Goal: Navigation & Orientation: Find specific page/section

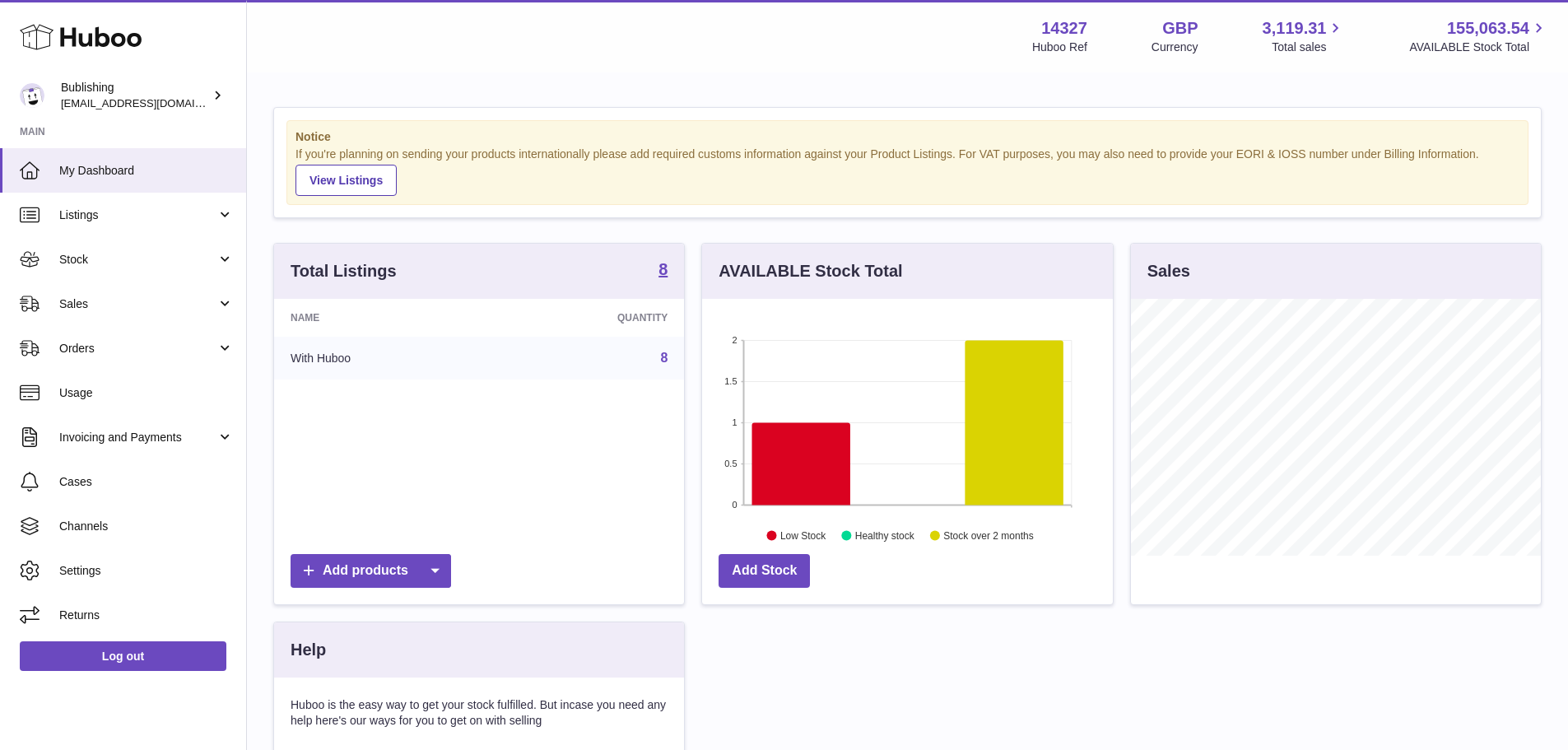
scroll to position [257, 411]
click at [142, 440] on span "Invoicing and Payments" at bounding box center [138, 437] width 158 height 15
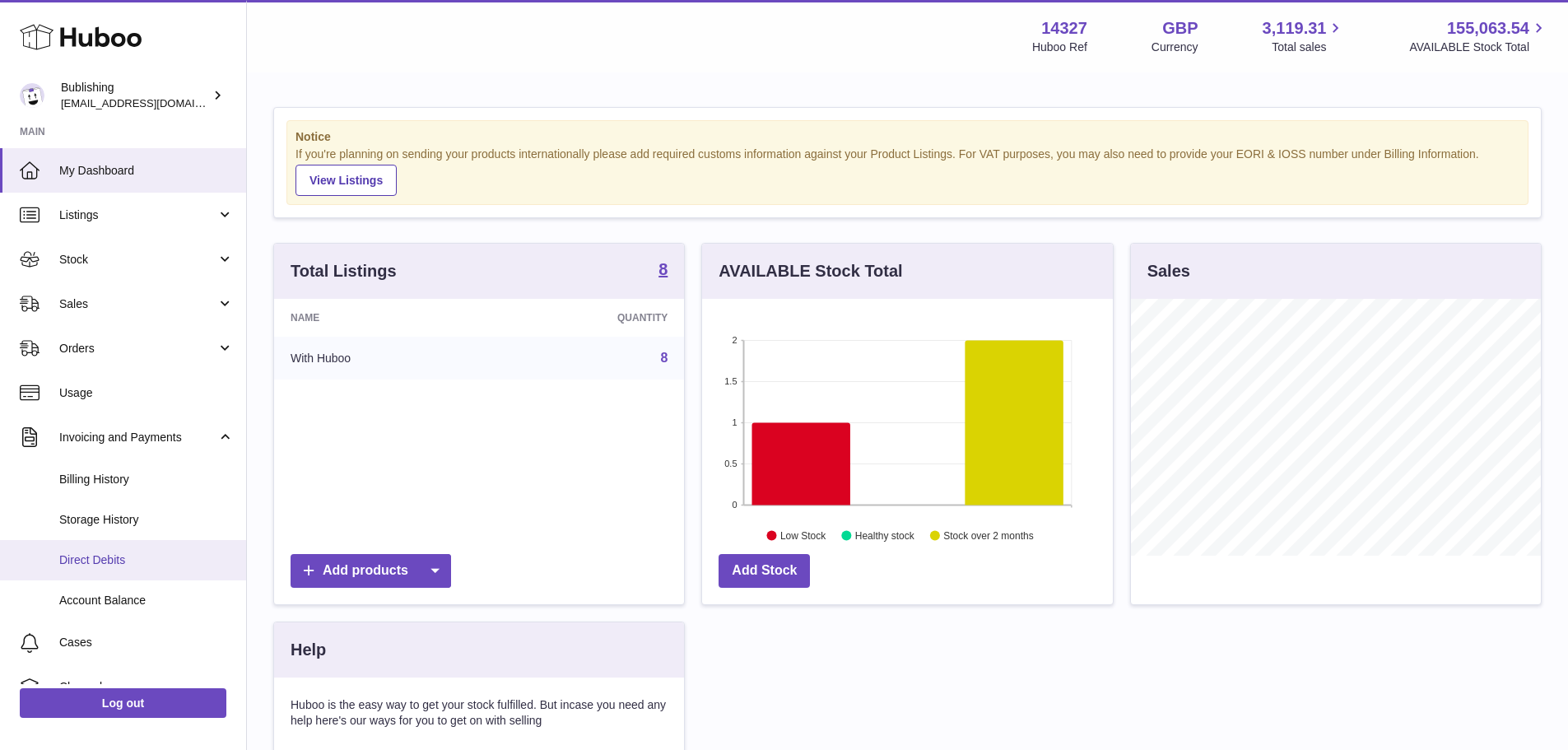
click at [127, 566] on span "Direct Debits" at bounding box center [146, 560] width 175 height 15
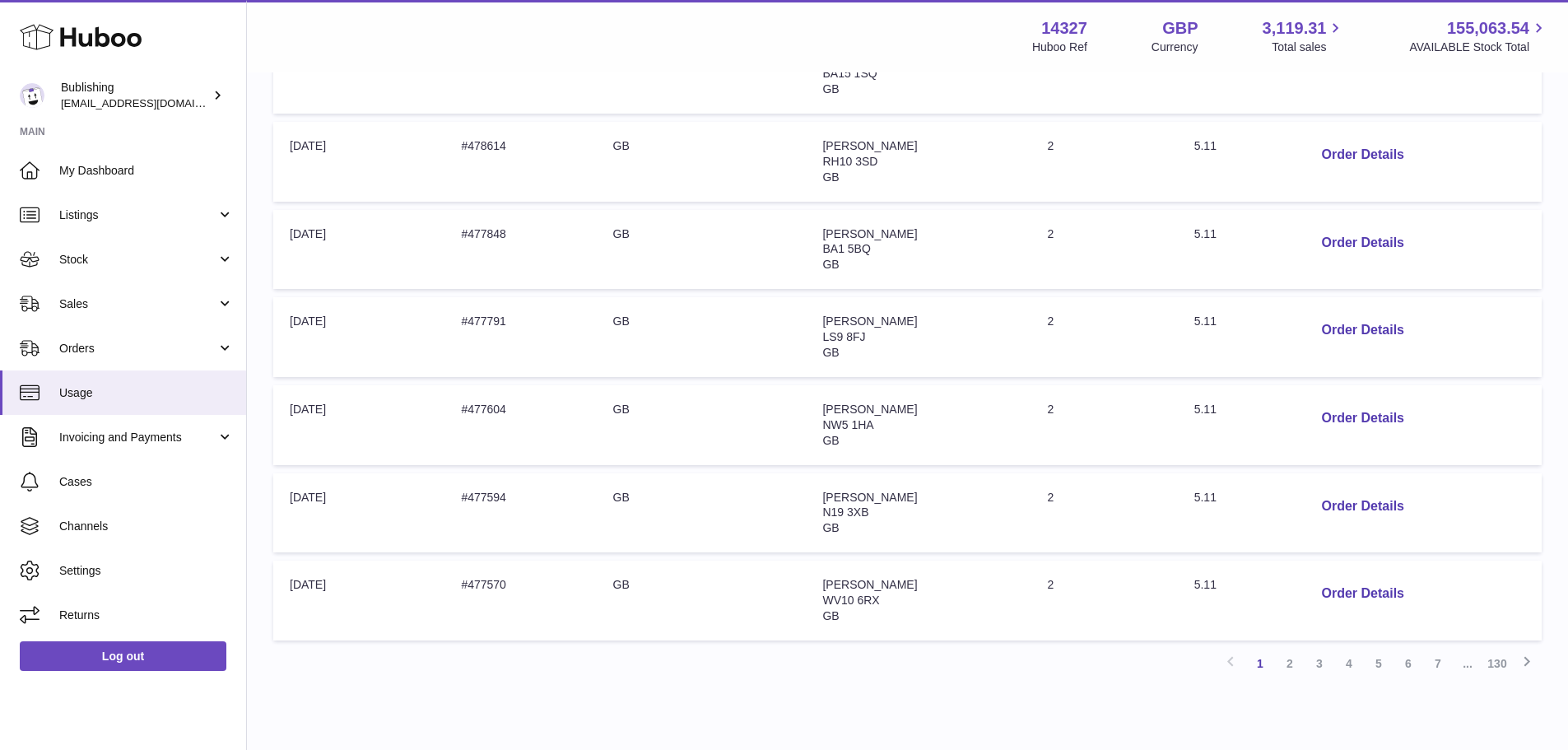
scroll to position [694, 0]
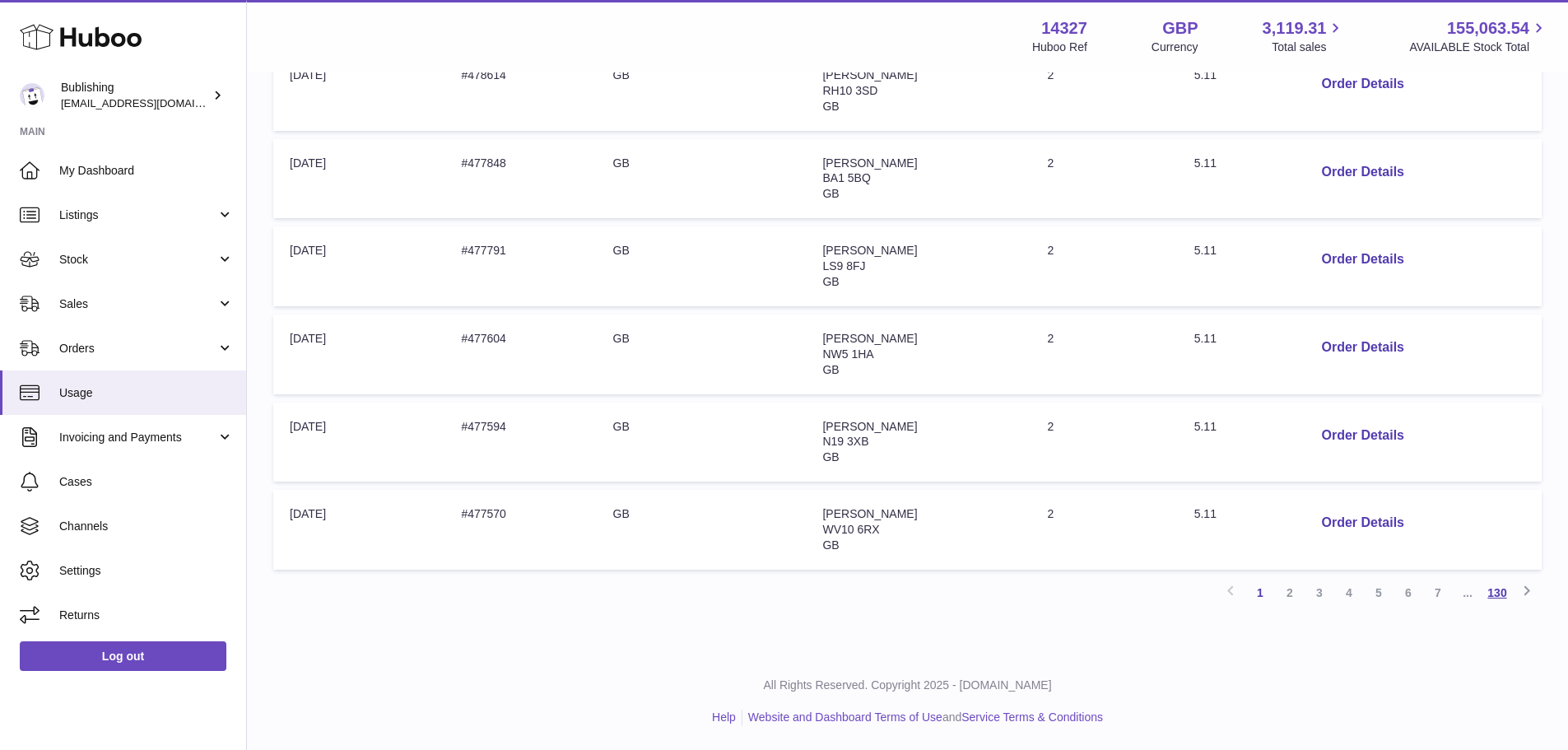
click at [1503, 597] on link "130" at bounding box center [1496, 592] width 30 height 30
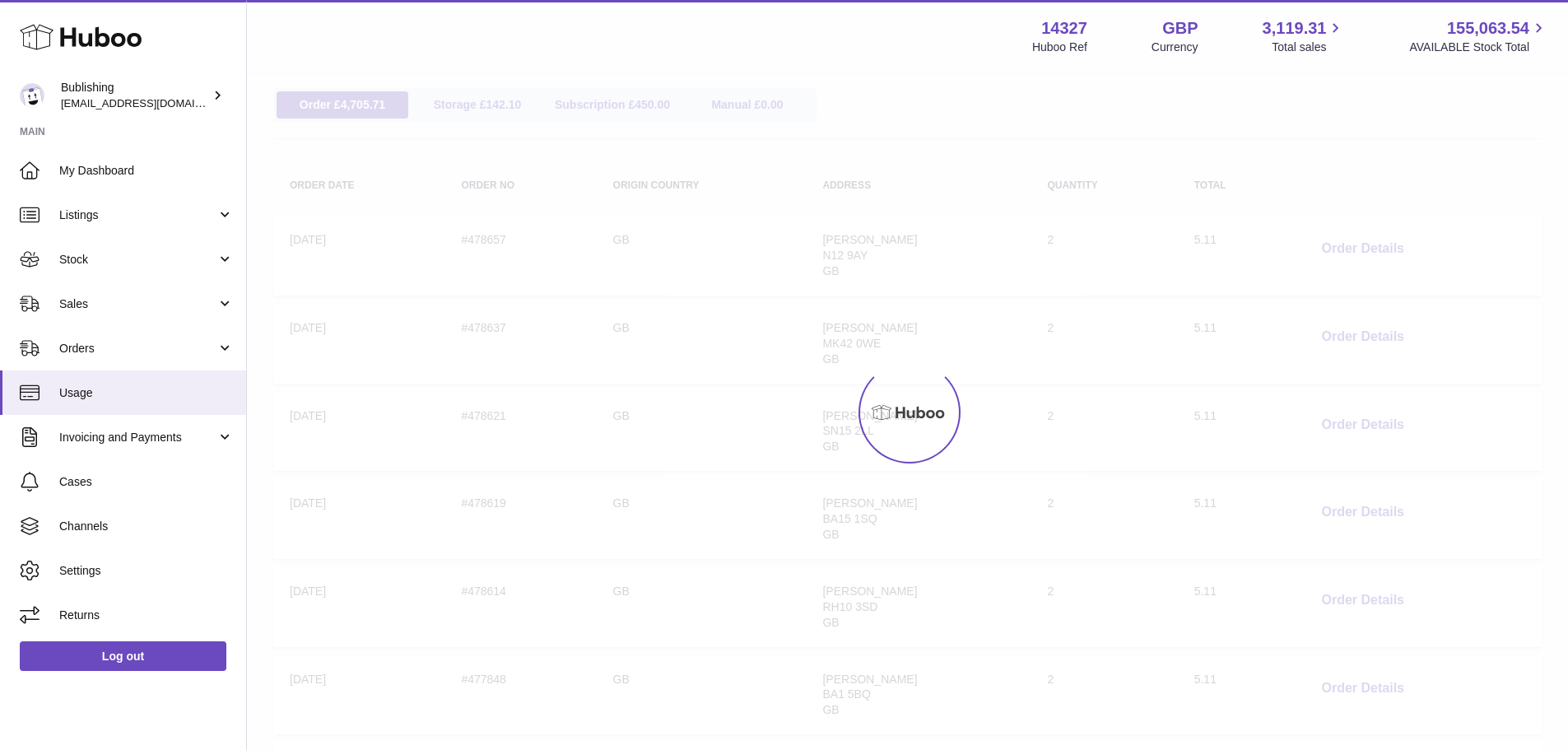
scroll to position [74, 0]
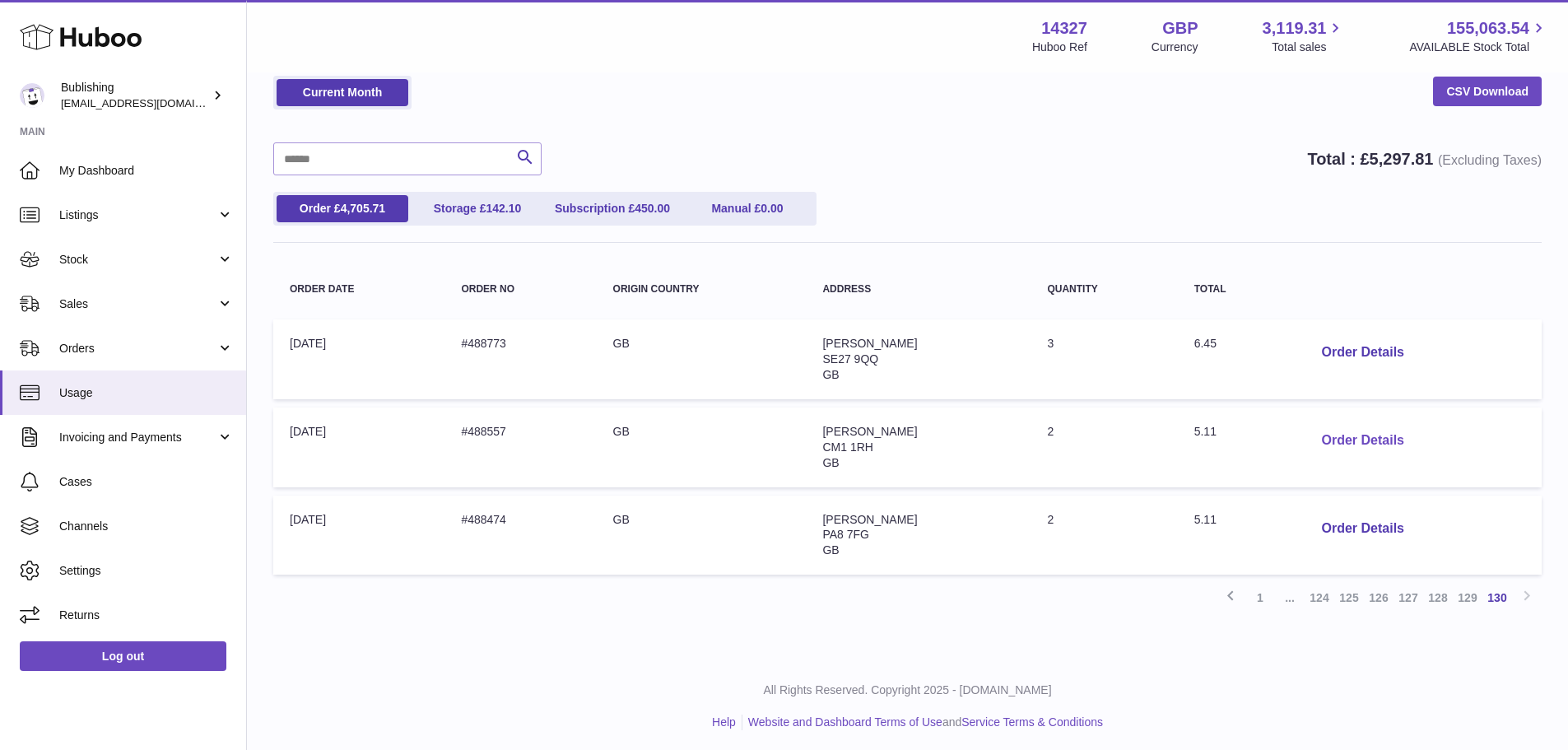
click at [1348, 444] on button "Order Details" at bounding box center [1362, 441] width 108 height 34
click at [1171, 260] on div "× Order Details - #488557 Description: small parcel to 2kg - 48 hour tracked To…" at bounding box center [784, 375] width 1568 height 750
click at [1350, 354] on button "Order Details" at bounding box center [1362, 353] width 108 height 34
click at [1223, 263] on div at bounding box center [784, 375] width 1568 height 750
click at [77, 392] on span "Usage" at bounding box center [146, 392] width 175 height 15
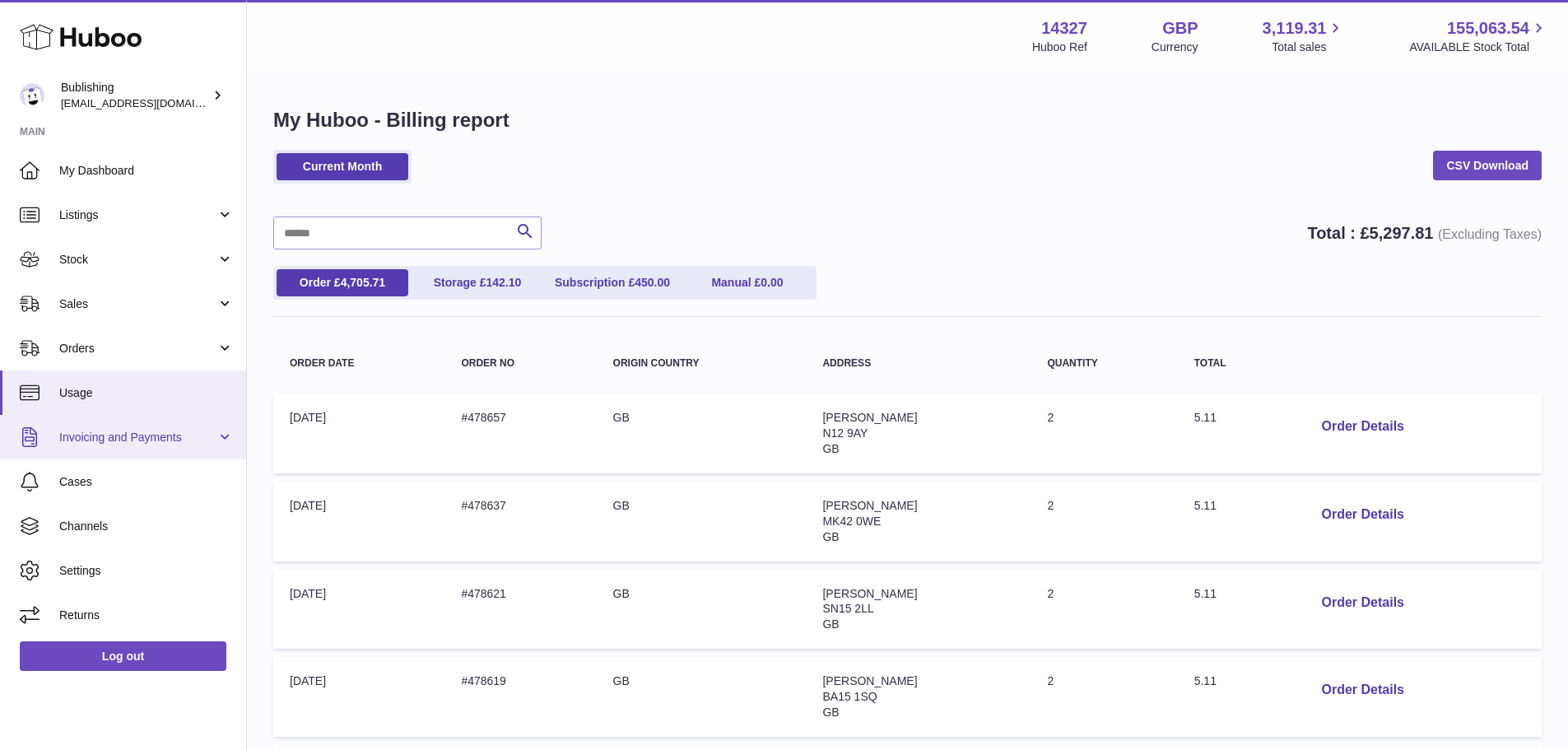
click at [154, 453] on link "Invoicing and Payments" at bounding box center [123, 437] width 246 height 45
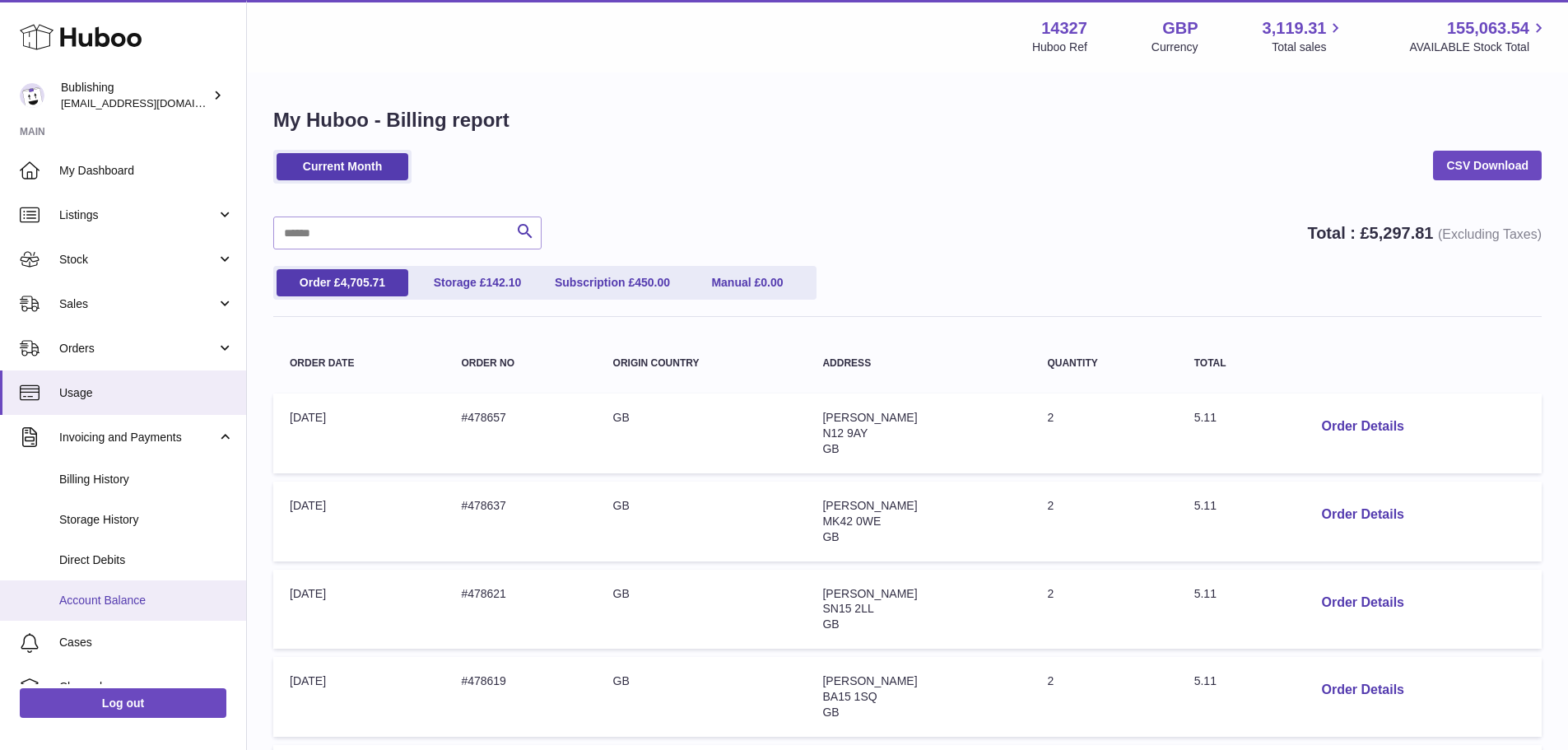
click at [130, 596] on span "Account Balance" at bounding box center [146, 600] width 175 height 15
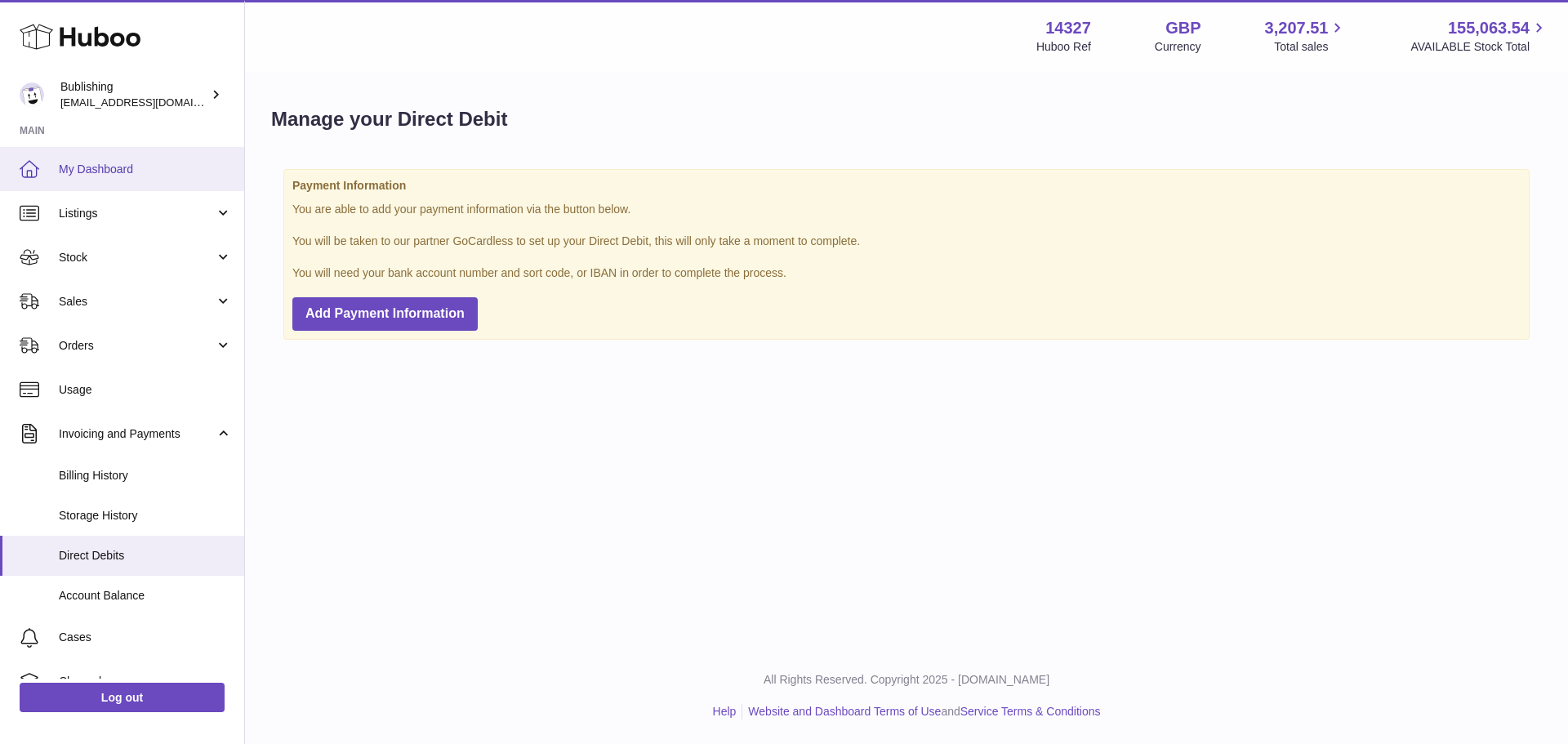
click at [113, 172] on span "My Dashboard" at bounding box center [145, 169] width 173 height 15
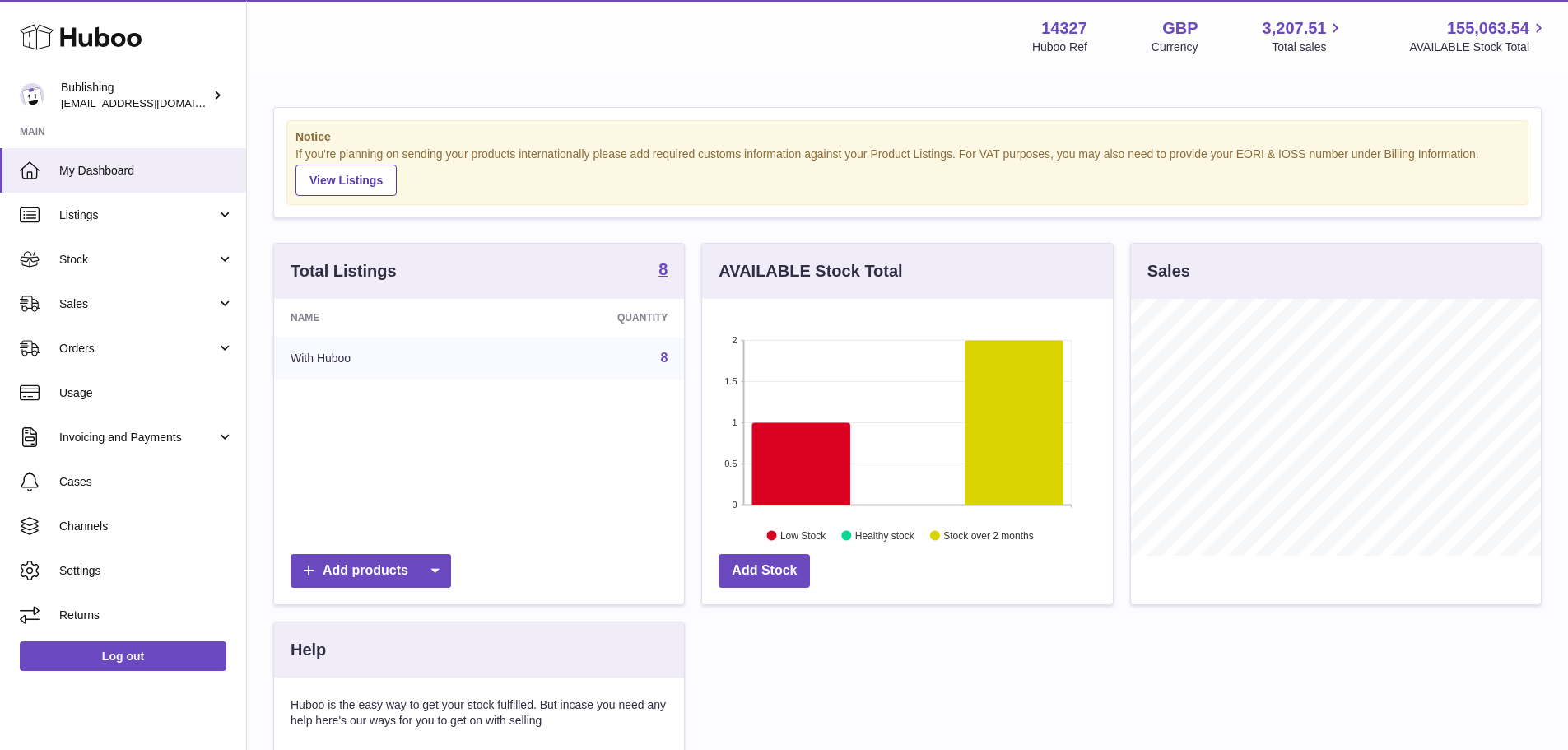
scroll to position [257, 411]
